Goal: Task Accomplishment & Management: Complete application form

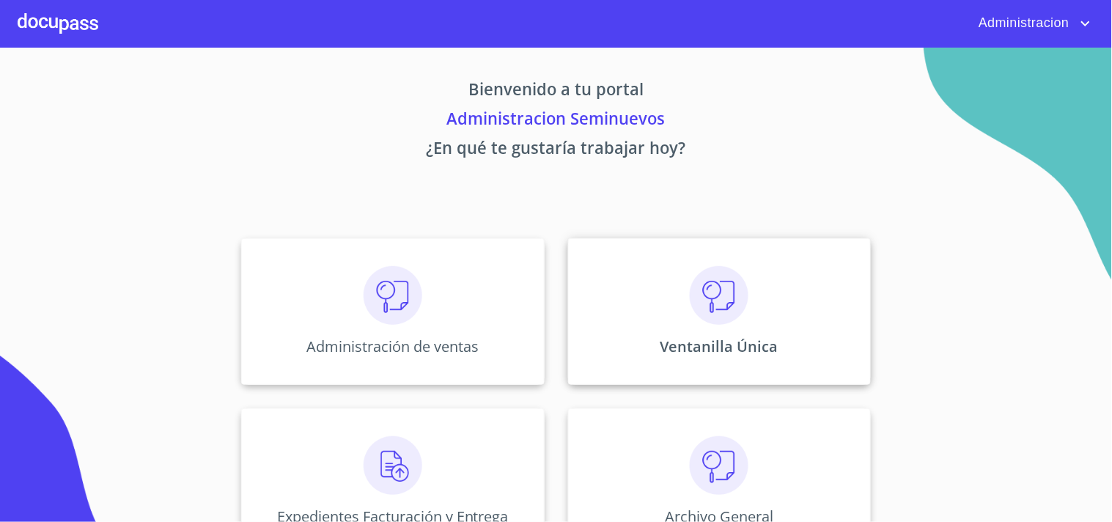
click at [676, 259] on div "Ventanilla Única" at bounding box center [719, 311] width 303 height 147
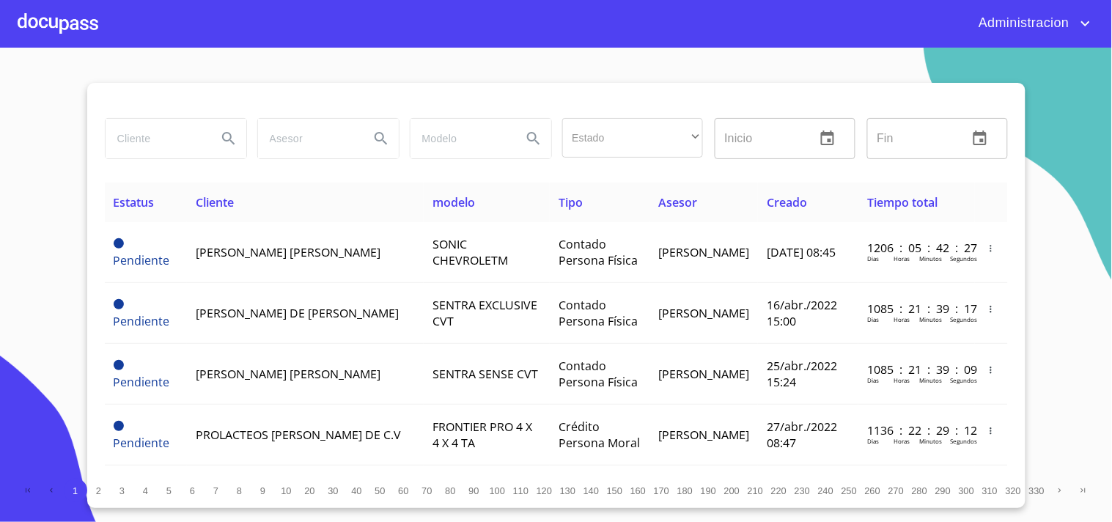
click at [177, 132] on input "search" at bounding box center [156, 139] width 100 height 40
type input "MANGUERAS"
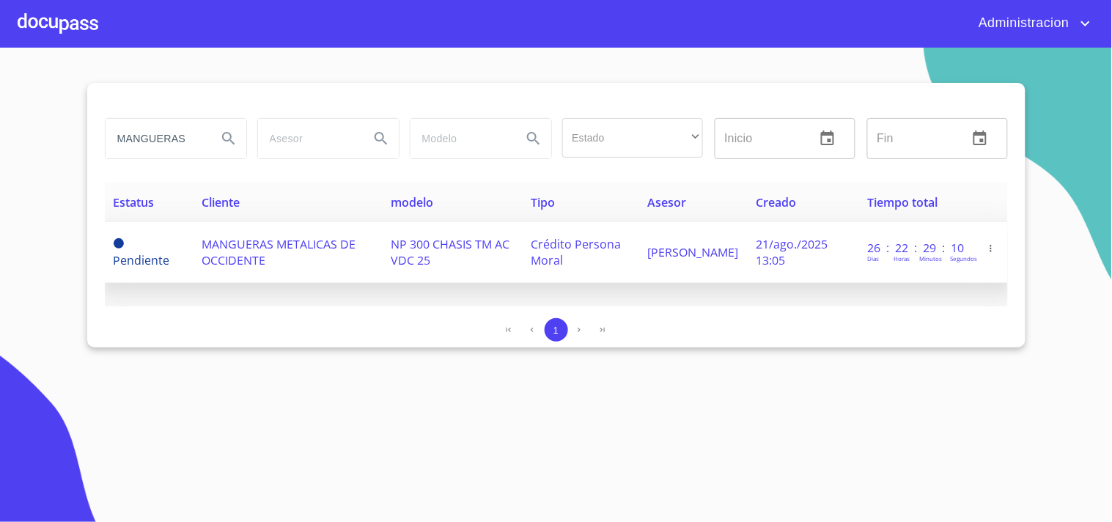
drag, startPoint x: 270, startPoint y: 255, endPoint x: 259, endPoint y: 255, distance: 11.0
click at [259, 255] on td "MANGUERAS METALICAS DE OCCIDENTE" at bounding box center [287, 252] width 189 height 61
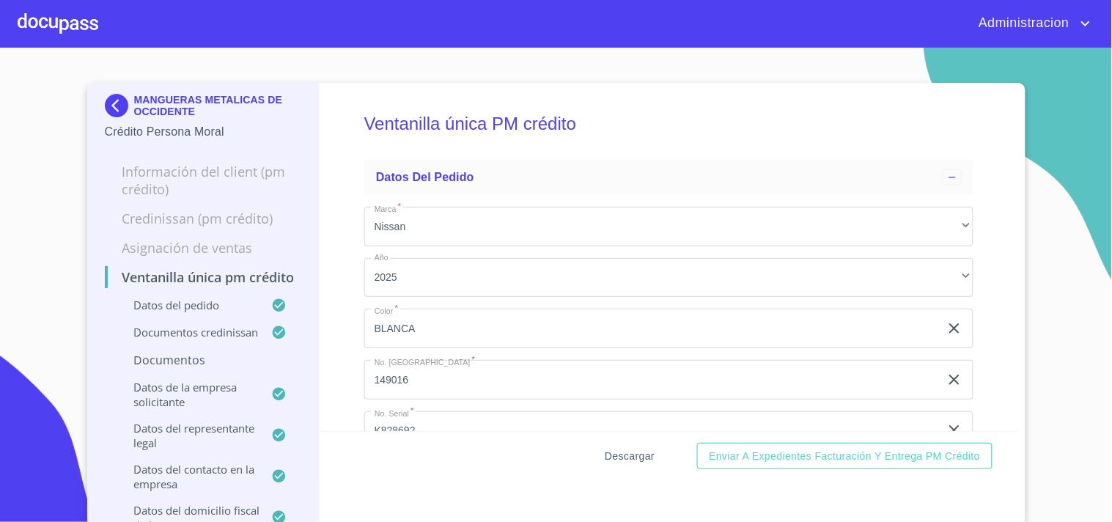
click at [627, 453] on span "Descargar" at bounding box center [630, 456] width 50 height 18
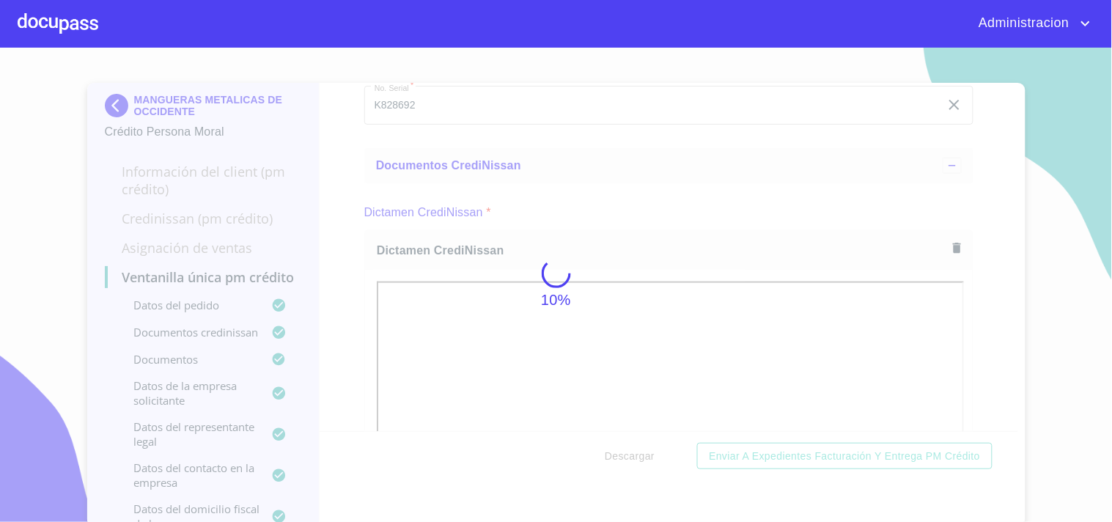
scroll to position [4, 0]
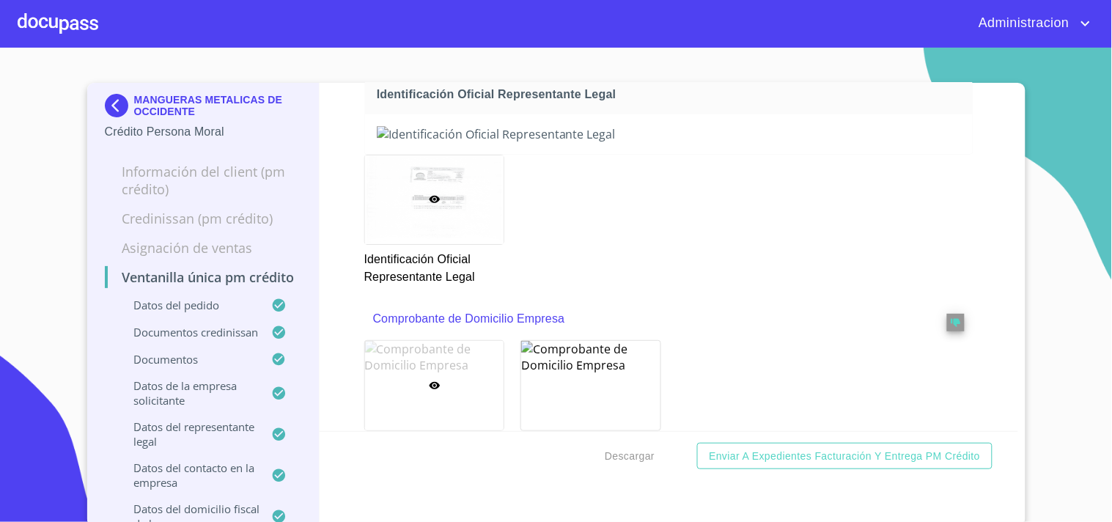
scroll to position [1140, 0]
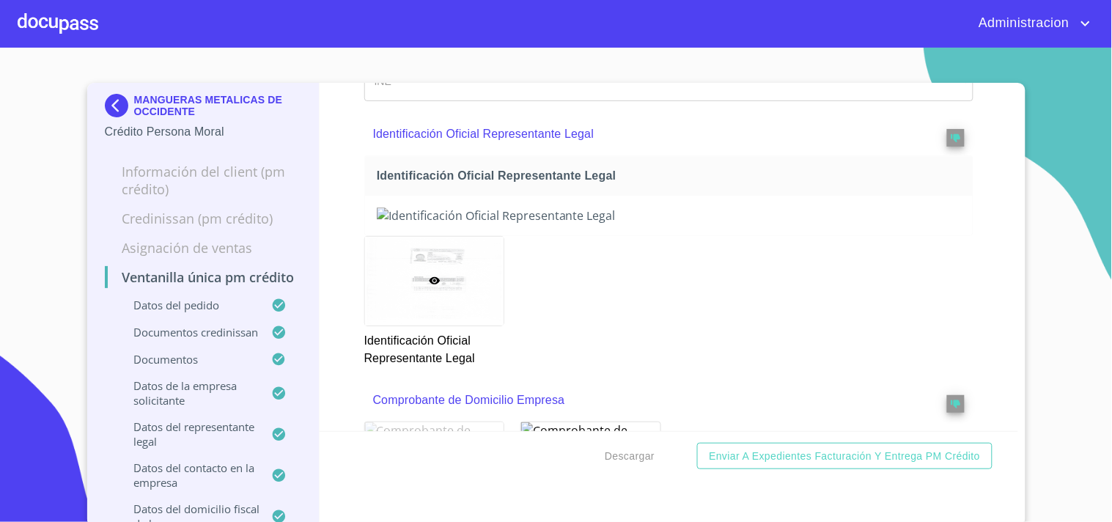
click at [750, 224] on img at bounding box center [669, 215] width 584 height 16
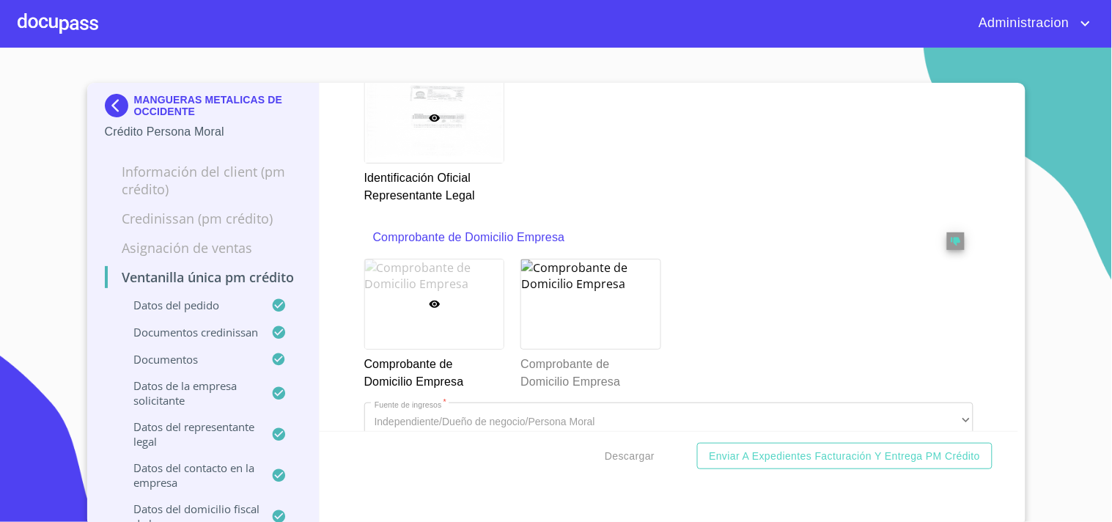
click at [752, 61] on img at bounding box center [669, 53] width 584 height 16
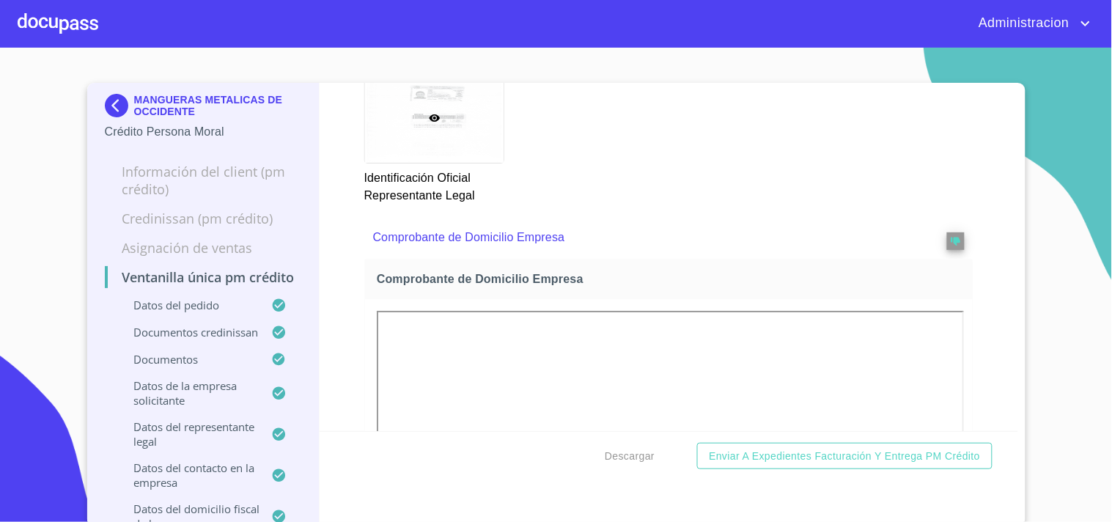
scroll to position [1628, 0]
